Goal: Check status: Check status

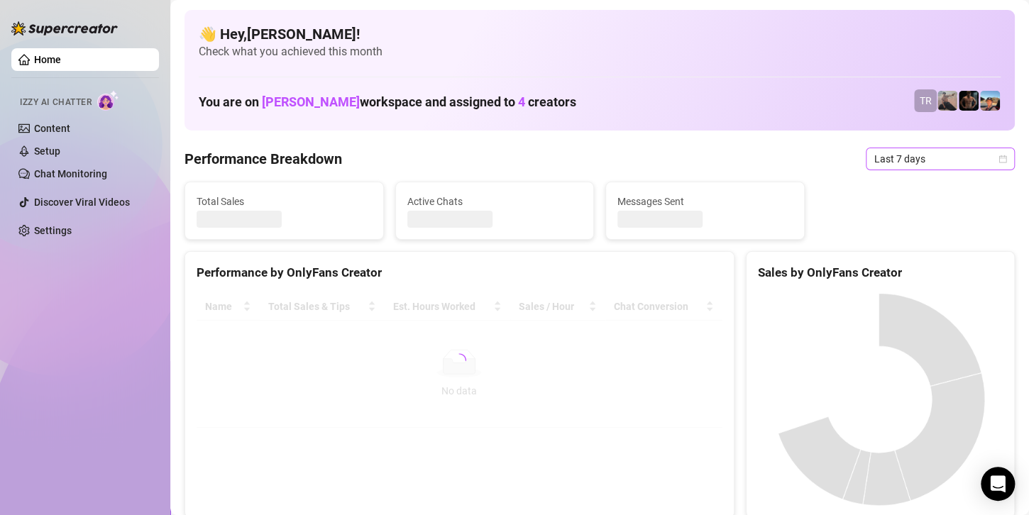
click at [891, 163] on span "Last 7 days" at bounding box center [941, 158] width 132 height 21
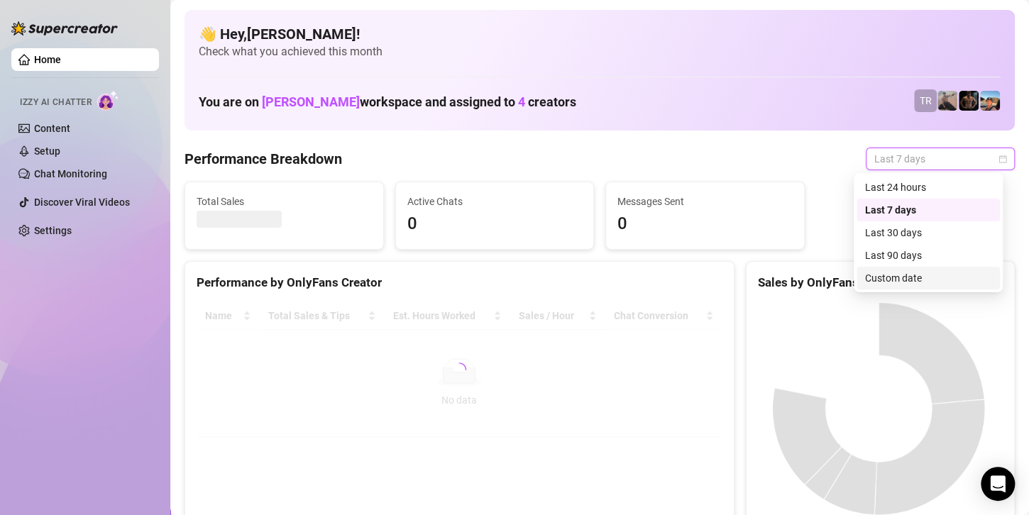
click at [892, 287] on div "Custom date" at bounding box center [928, 278] width 143 height 23
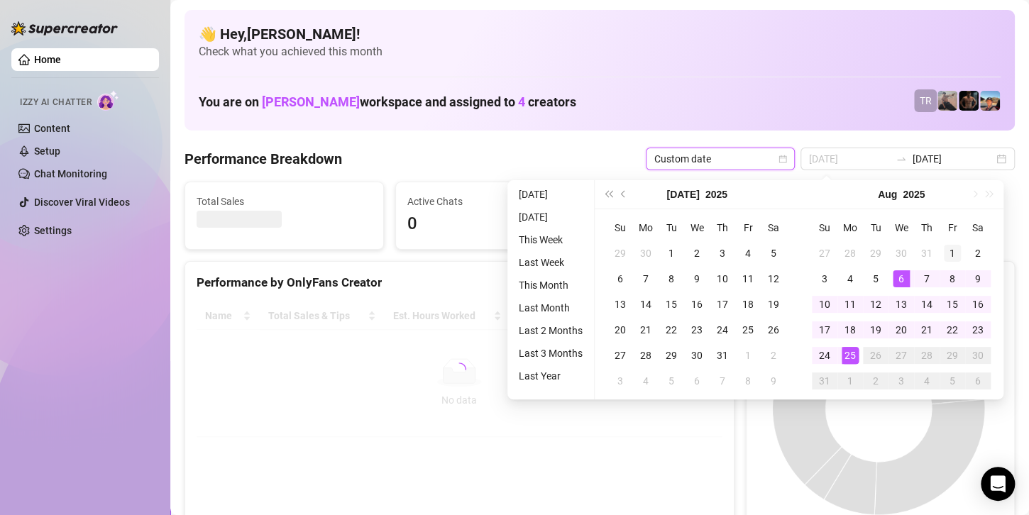
type input "[DATE]"
click at [956, 256] on div "1" at bounding box center [952, 253] width 17 height 17
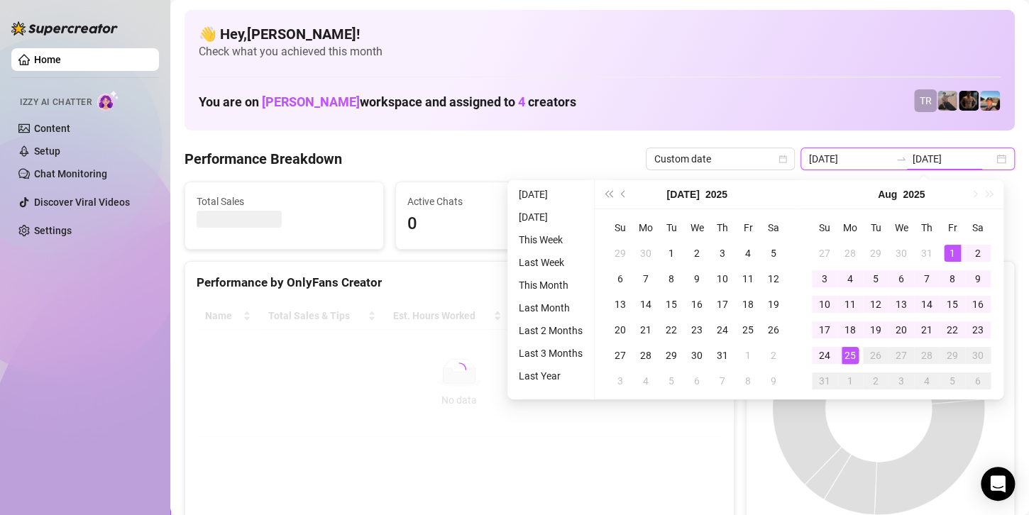
type input "[DATE]"
click at [848, 363] on div "25" at bounding box center [850, 355] width 17 height 17
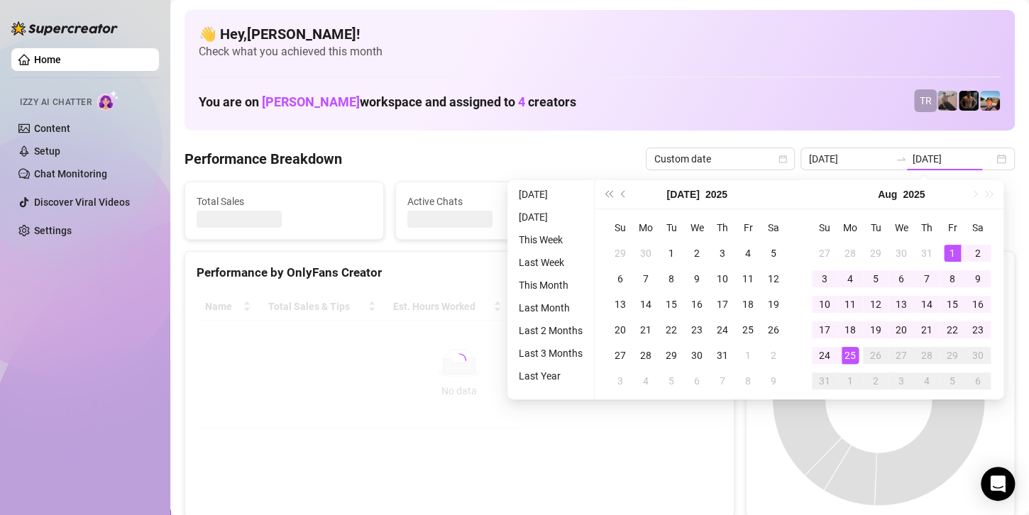
type input "[DATE]"
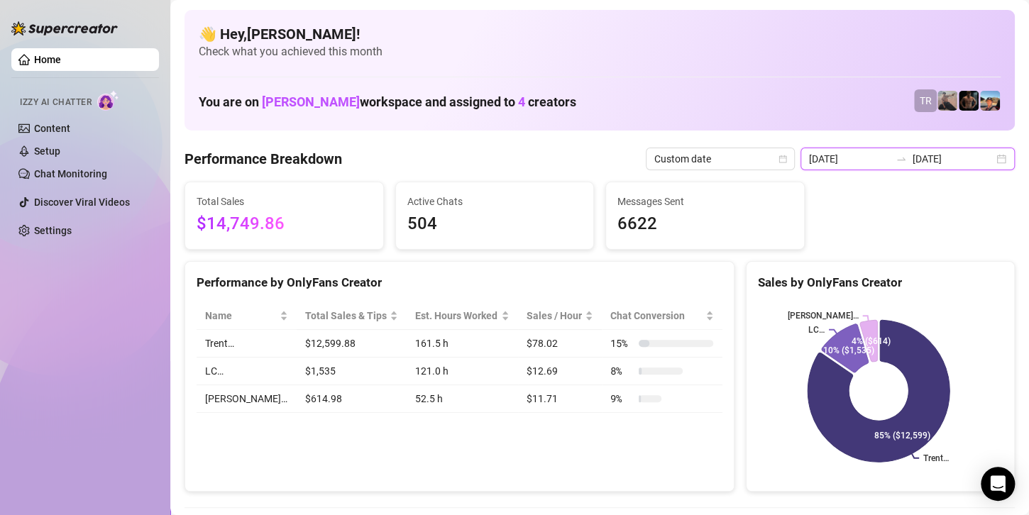
click at [922, 151] on input "[DATE]" at bounding box center [953, 159] width 81 height 16
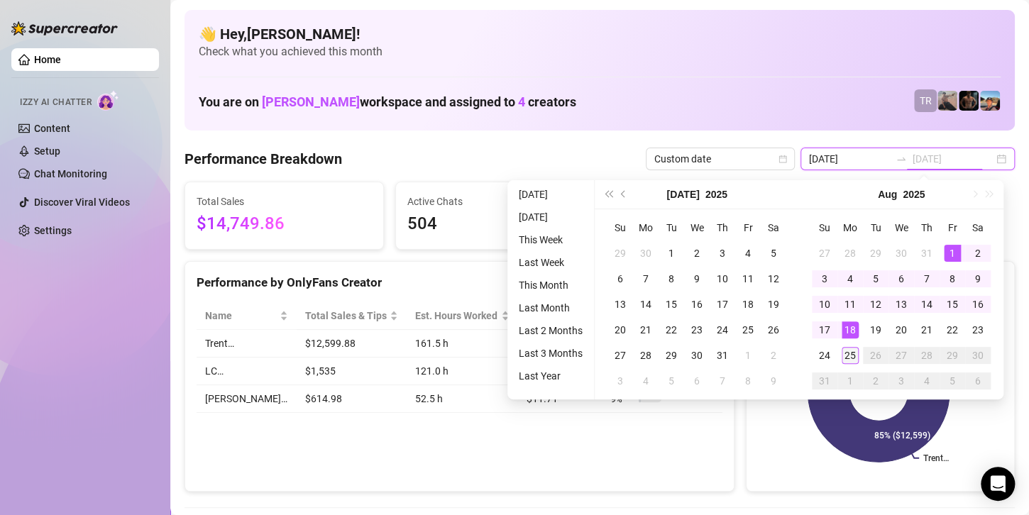
type input "[DATE]"
click at [852, 351] on div "25" at bounding box center [850, 355] width 17 height 17
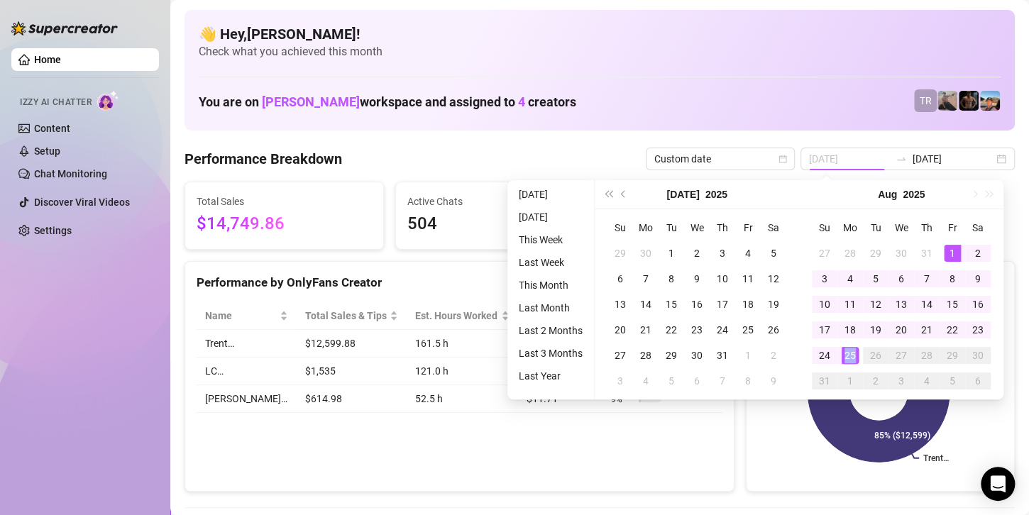
click at [852, 351] on div "25" at bounding box center [850, 355] width 17 height 17
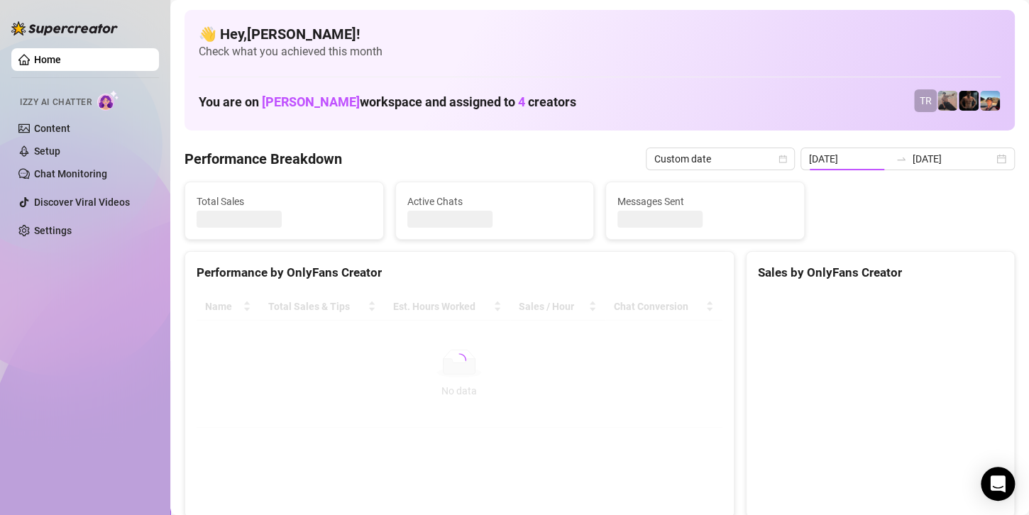
type input "[DATE]"
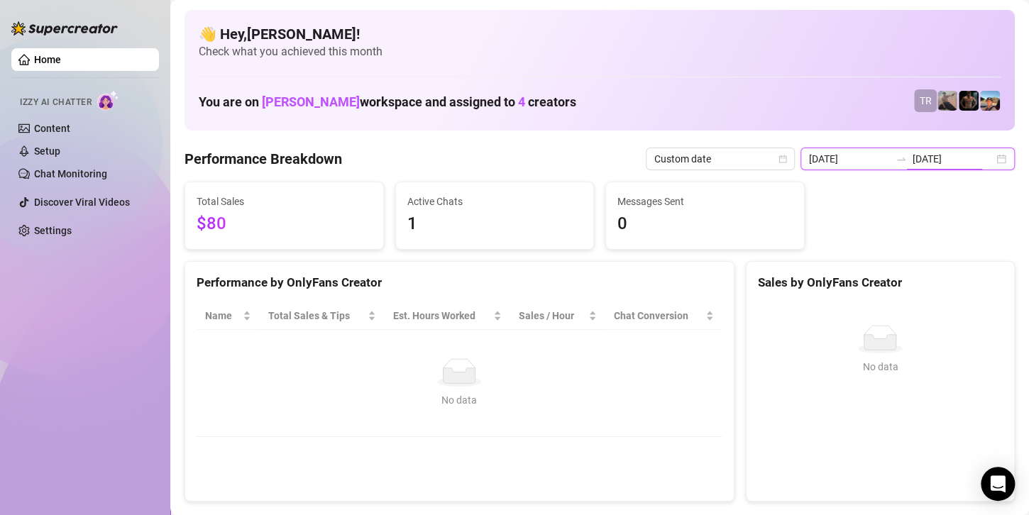
click at [959, 165] on input "[DATE]" at bounding box center [953, 159] width 81 height 16
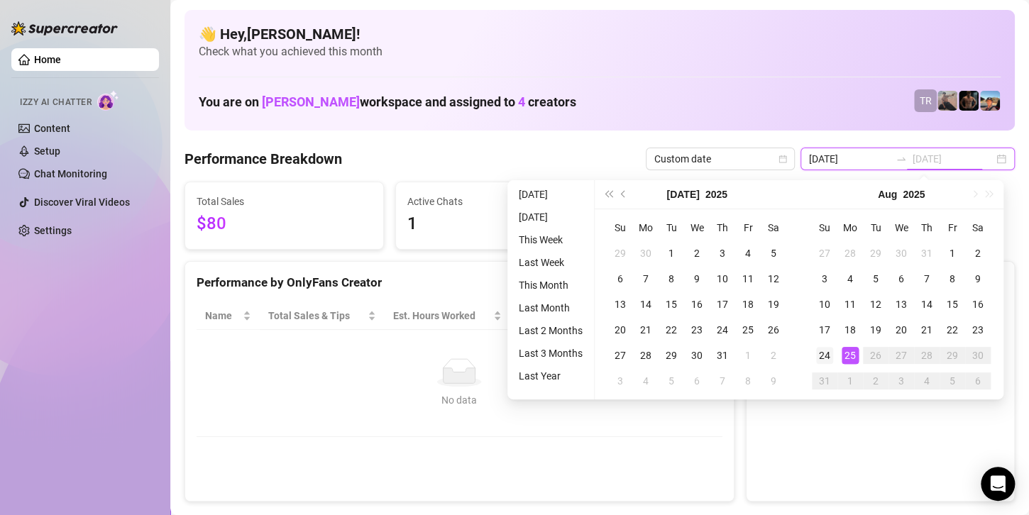
type input "[DATE]"
click at [825, 356] on div "24" at bounding box center [824, 355] width 17 height 17
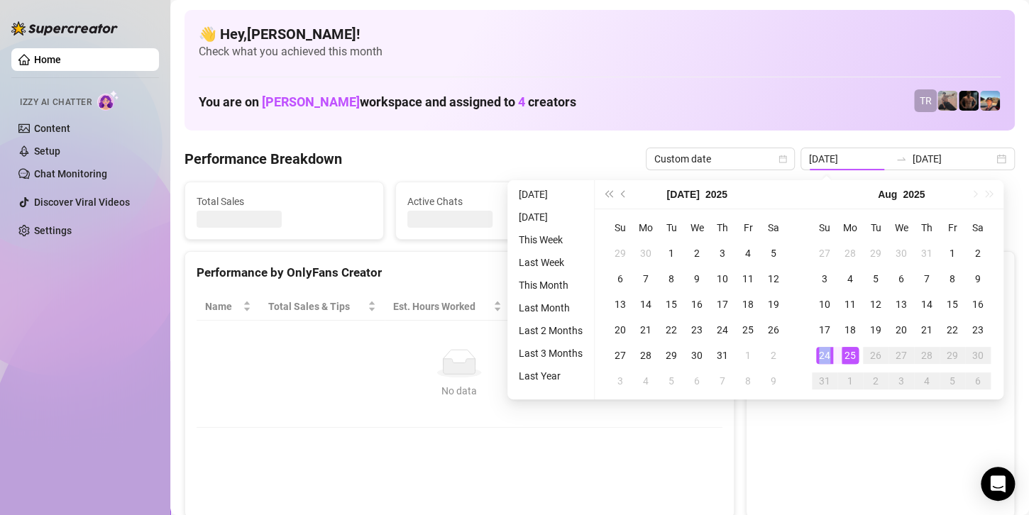
type input "[DATE]"
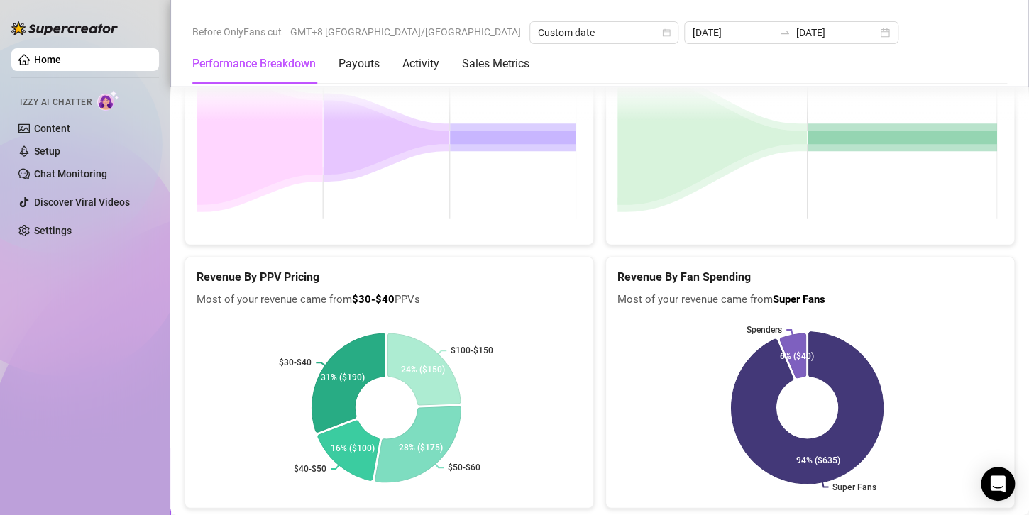
scroll to position [1704, 0]
